Goal: Information Seeking & Learning: Learn about a topic

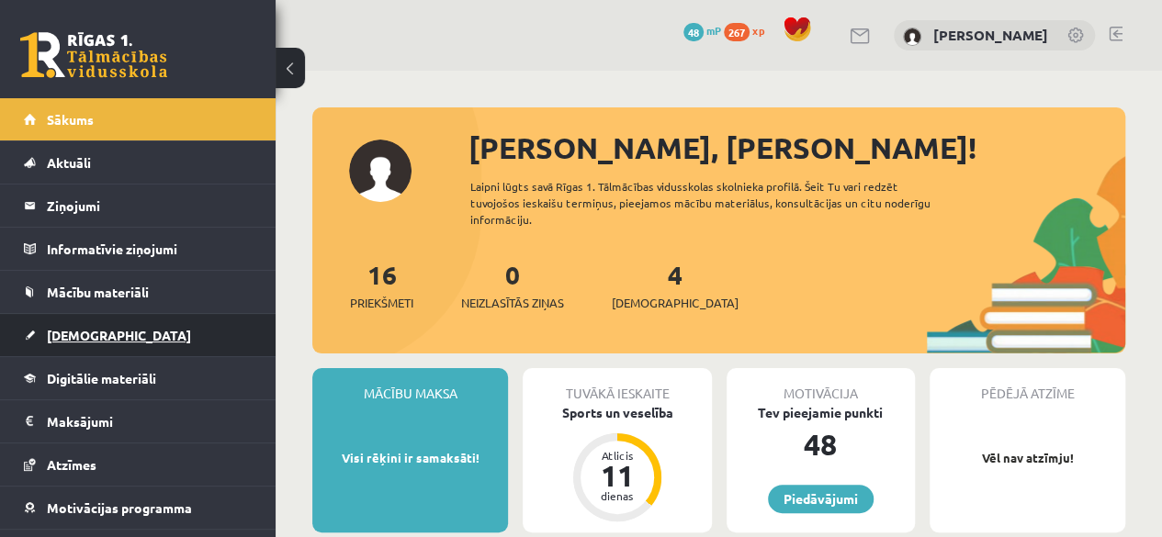
click at [108, 322] on link "[DEMOGRAPHIC_DATA]" at bounding box center [138, 335] width 229 height 42
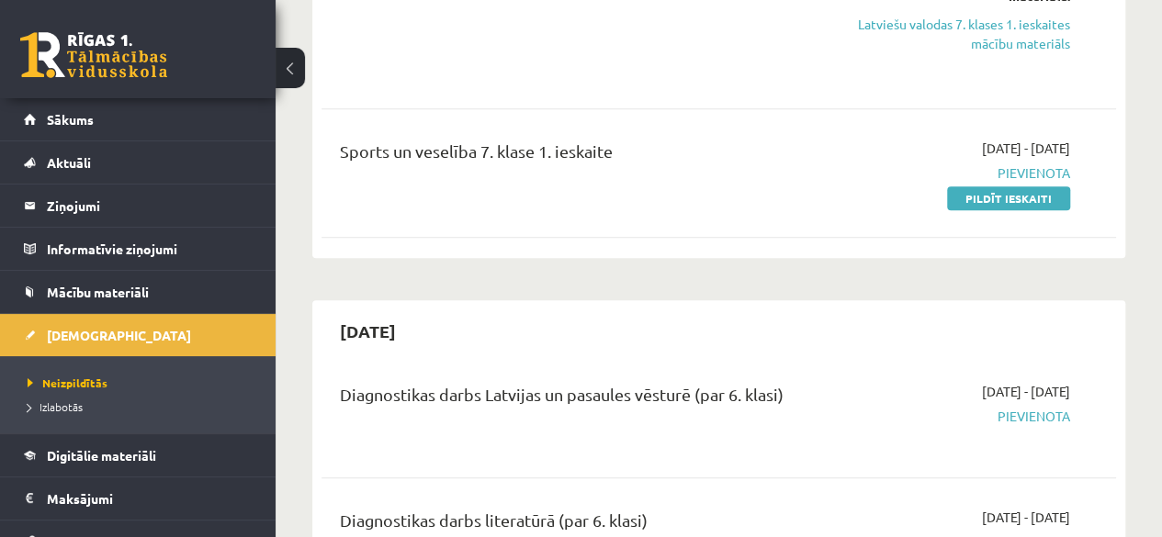
scroll to position [735, 0]
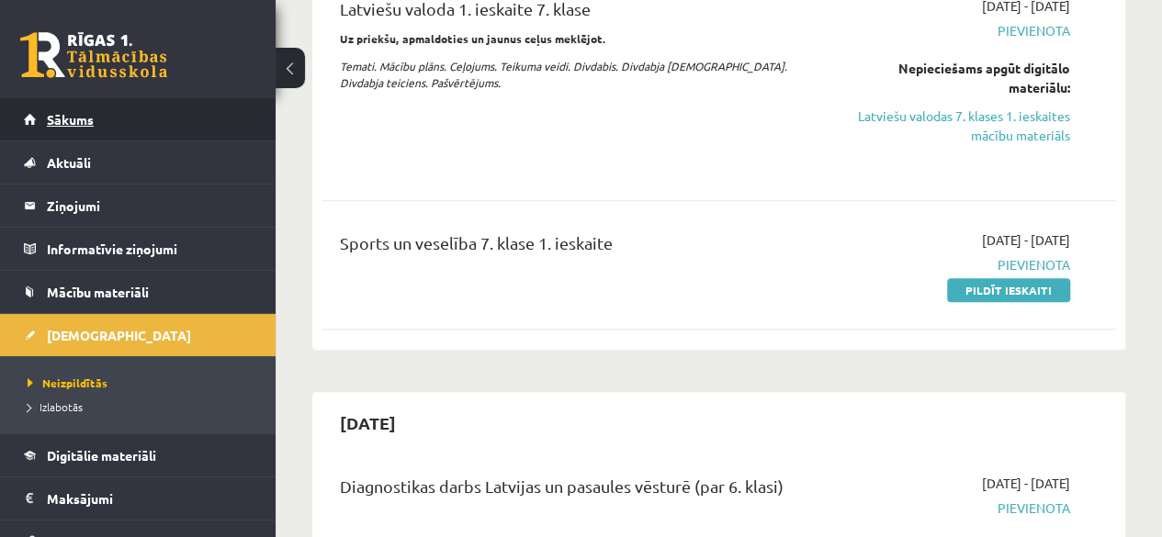
drag, startPoint x: 189, startPoint y: 63, endPoint x: 200, endPoint y: 124, distance: 61.6
click at [197, 116] on div "0 Dāvanas 48 mP 267 xp Anna Enija Kozlinska Sākums Aktuāli Kā mācīties eSKOLĀ K…" at bounding box center [138, 268] width 276 height 537
click at [202, 131] on link "Sākums" at bounding box center [138, 119] width 229 height 42
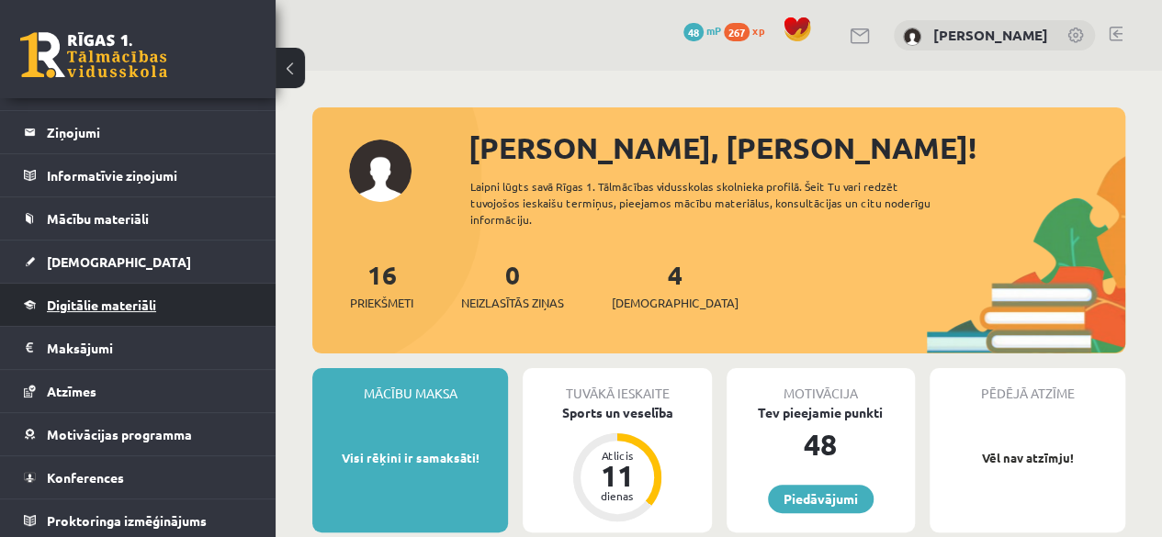
click at [90, 319] on link "Digitālie materiāli" at bounding box center [138, 305] width 229 height 42
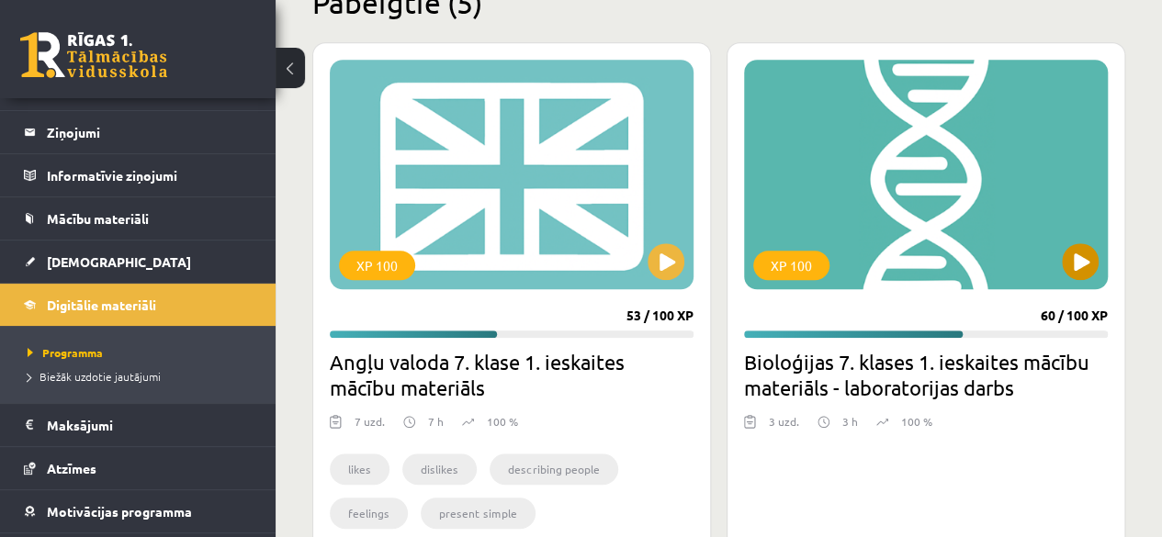
scroll to position [356, 0]
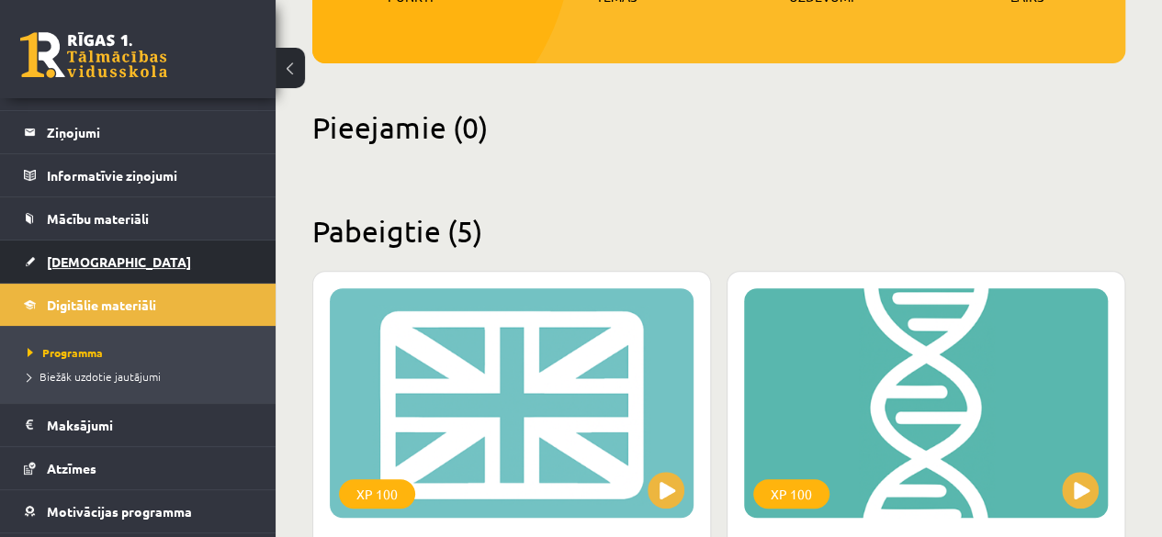
click at [141, 265] on link "[DEMOGRAPHIC_DATA]" at bounding box center [138, 262] width 229 height 42
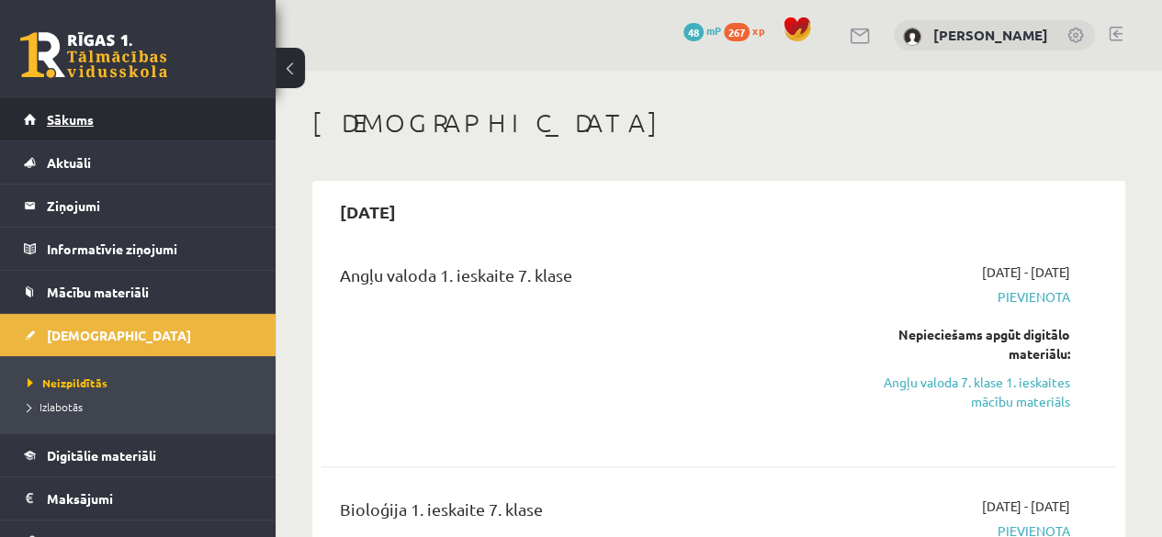
click at [93, 133] on link "Sākums" at bounding box center [138, 119] width 229 height 42
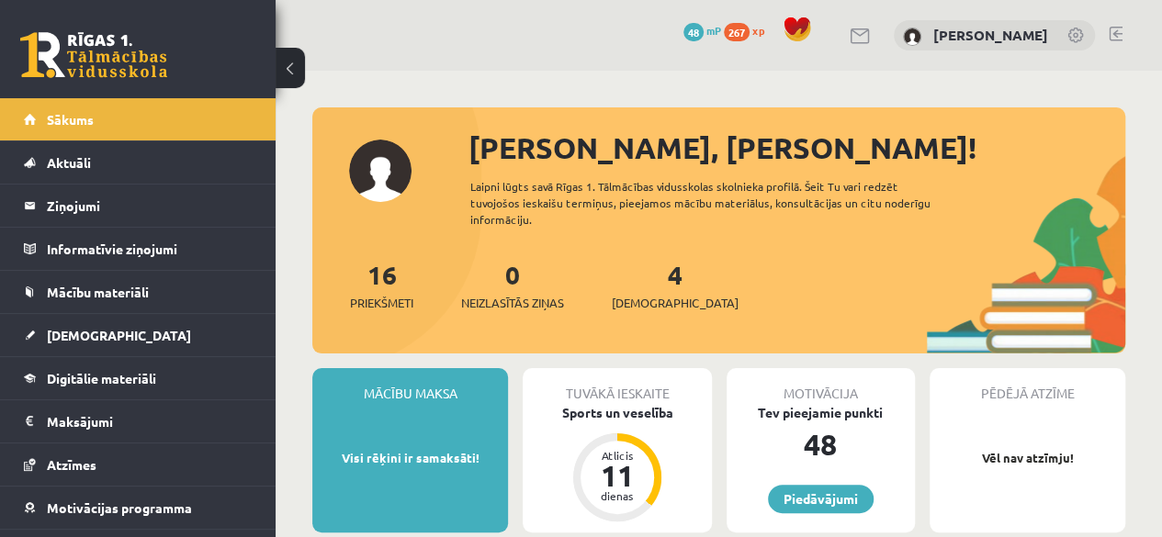
click at [1115, 34] on link at bounding box center [1116, 34] width 14 height 15
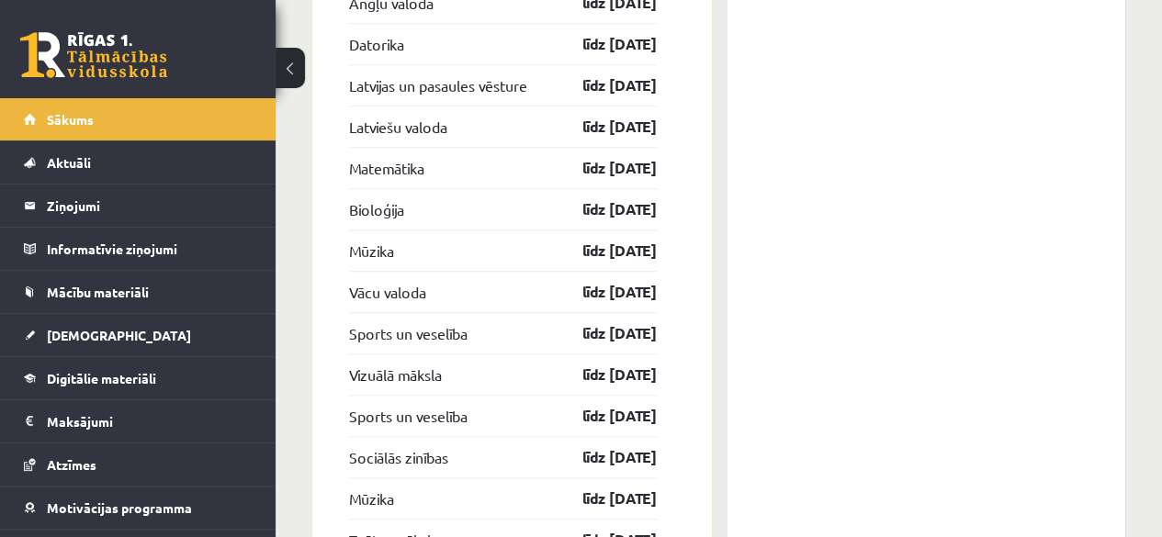
scroll to position [4340, 0]
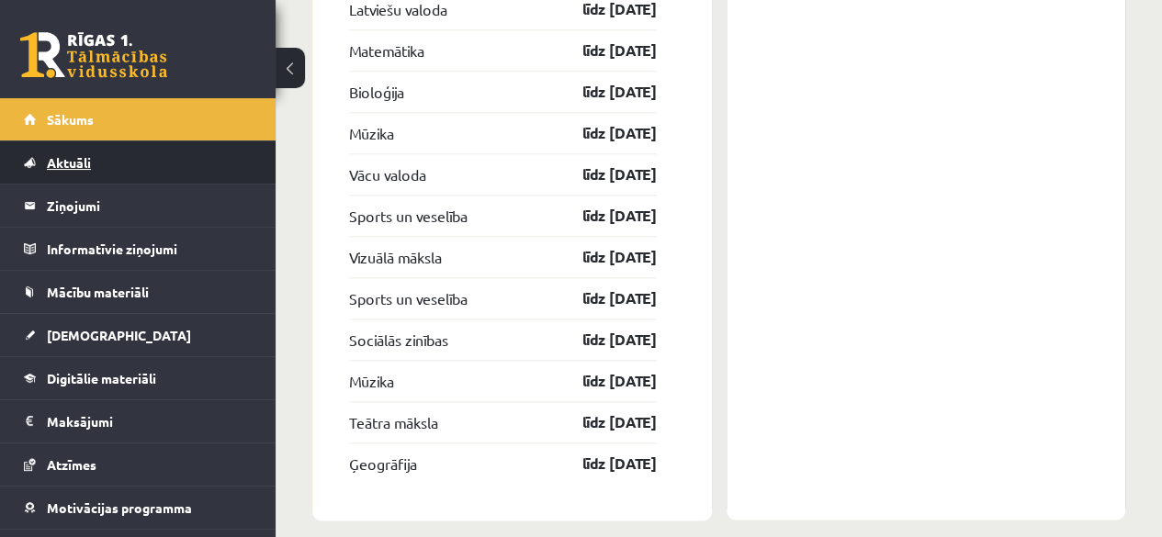
click at [160, 159] on link "Aktuāli" at bounding box center [138, 162] width 229 height 42
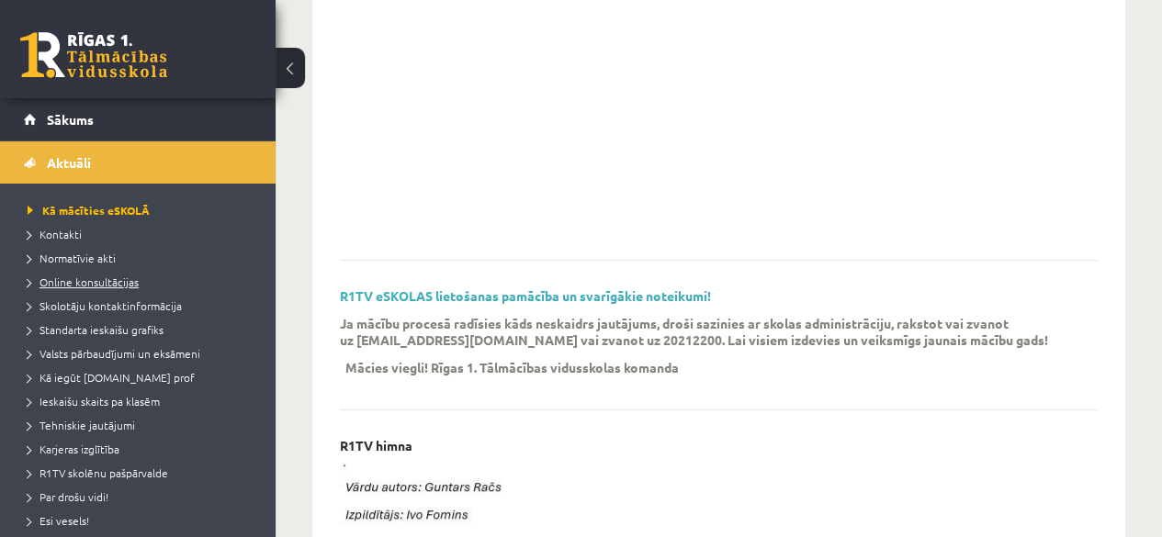
click at [79, 282] on span "Online konsultācijas" at bounding box center [83, 282] width 111 height 15
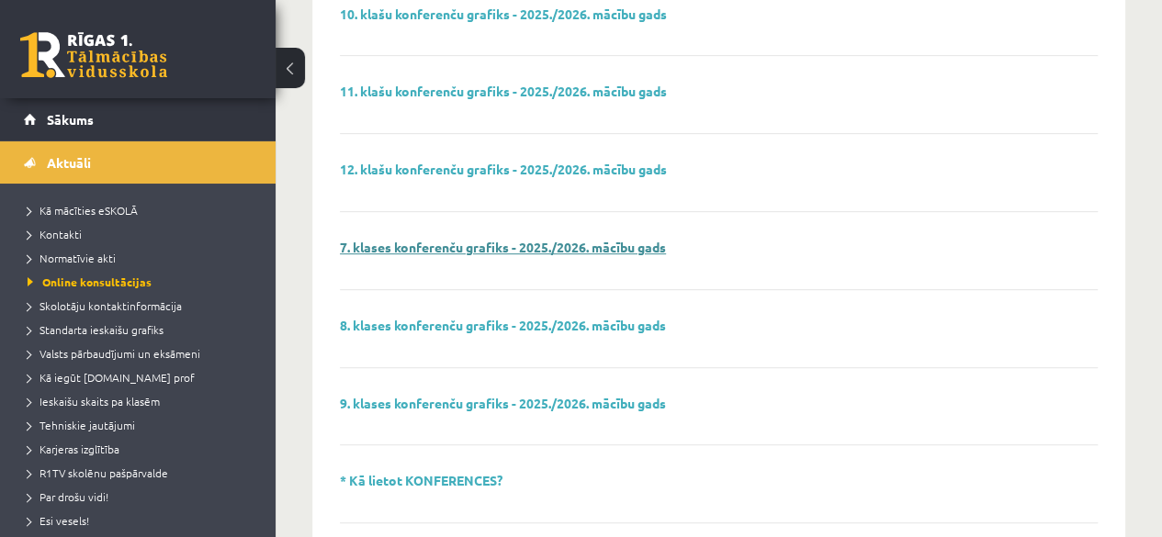
click at [450, 241] on link "7. klases konferenču grafiks - 2025./2026. mācību gads" at bounding box center [503, 247] width 326 height 17
